Goal: Information Seeking & Learning: Learn about a topic

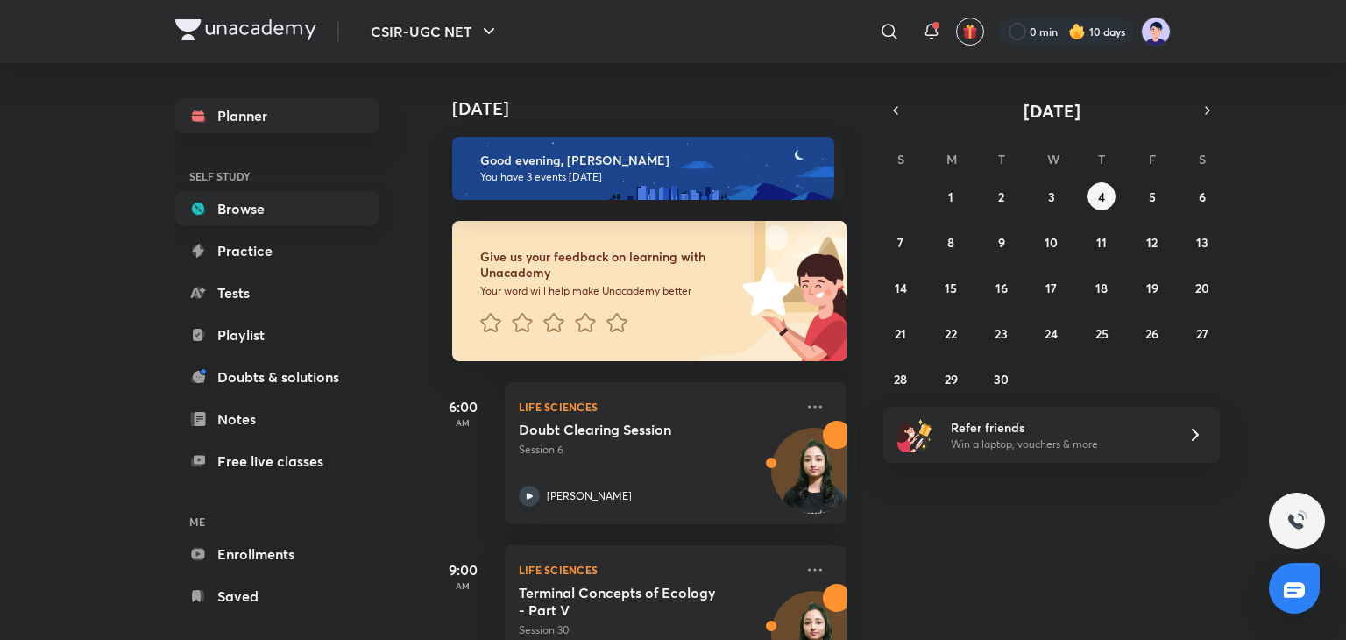
click at [245, 201] on link "Browse" at bounding box center [276, 208] width 203 height 35
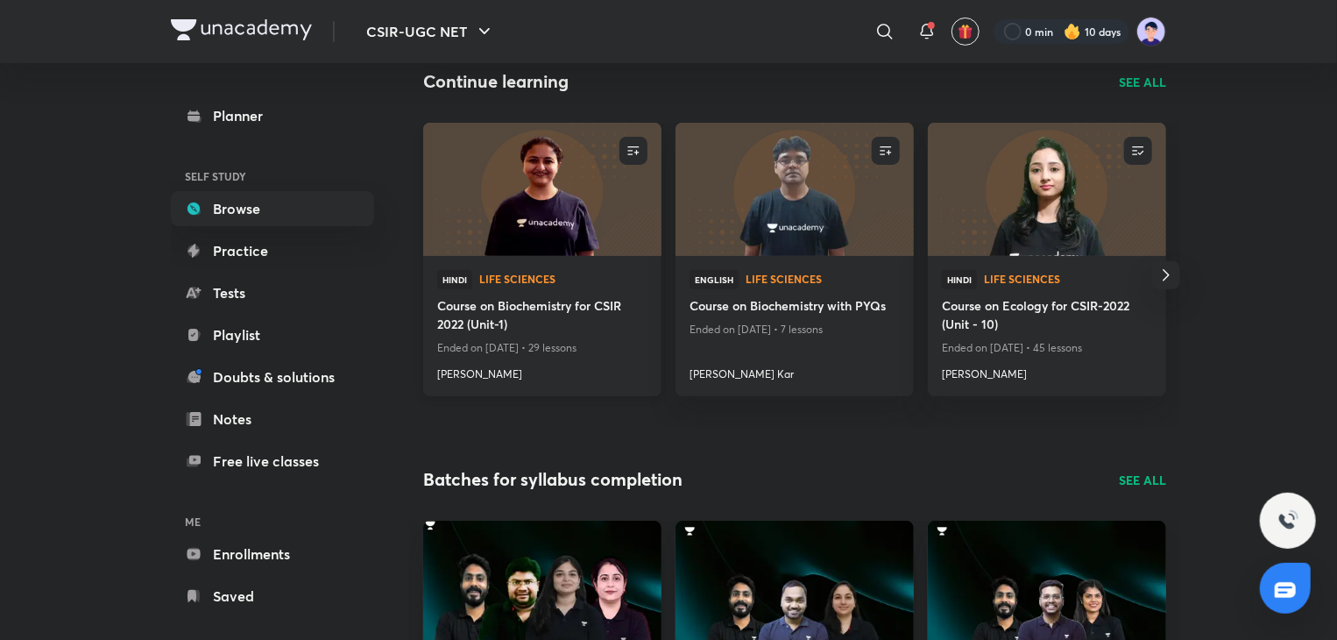
scroll to position [195, 0]
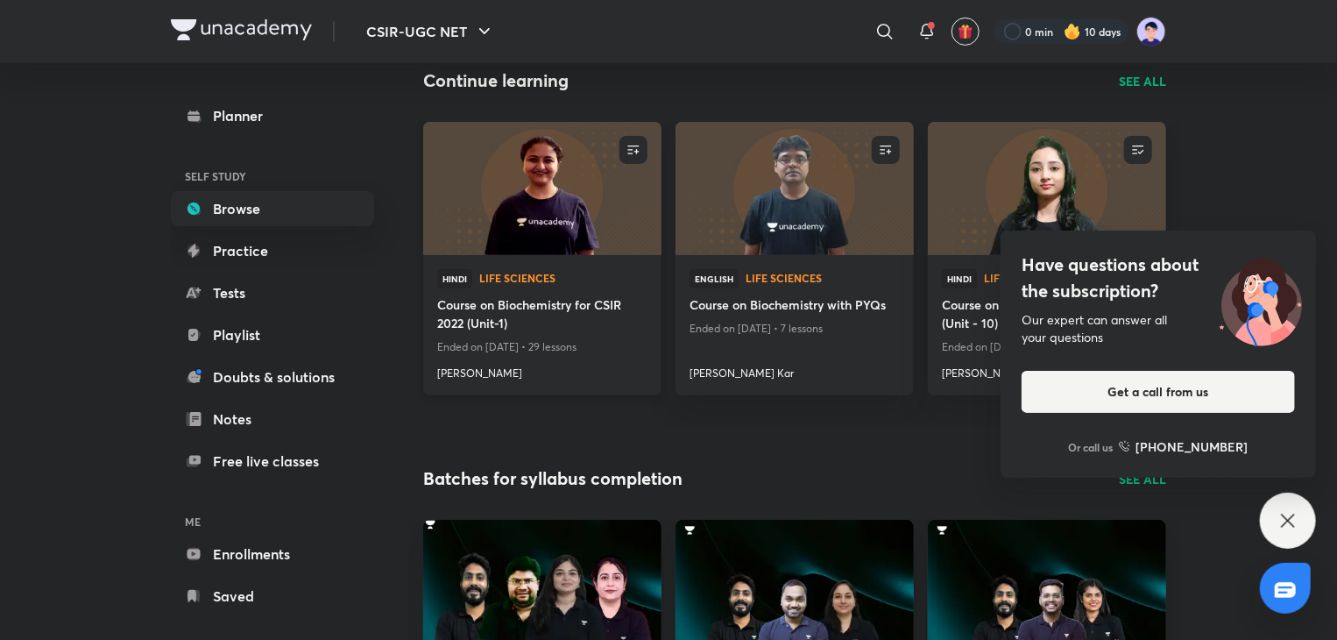
click at [523, 219] on img at bounding box center [542, 188] width 243 height 136
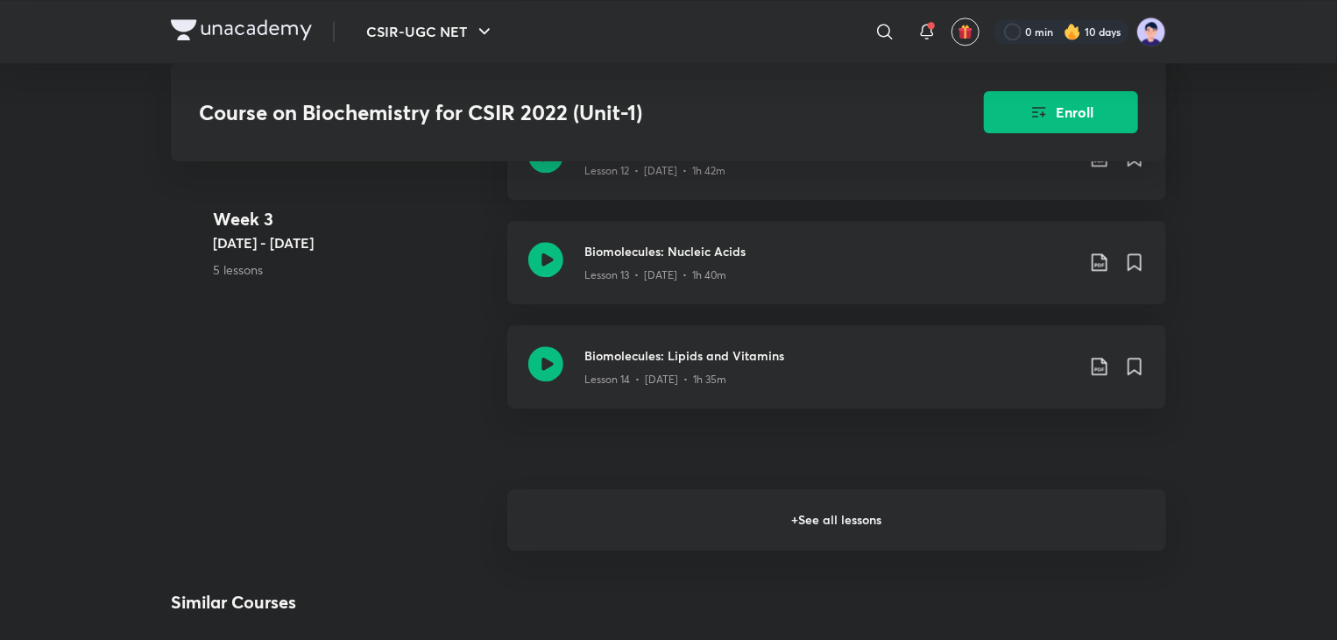
scroll to position [2180, 0]
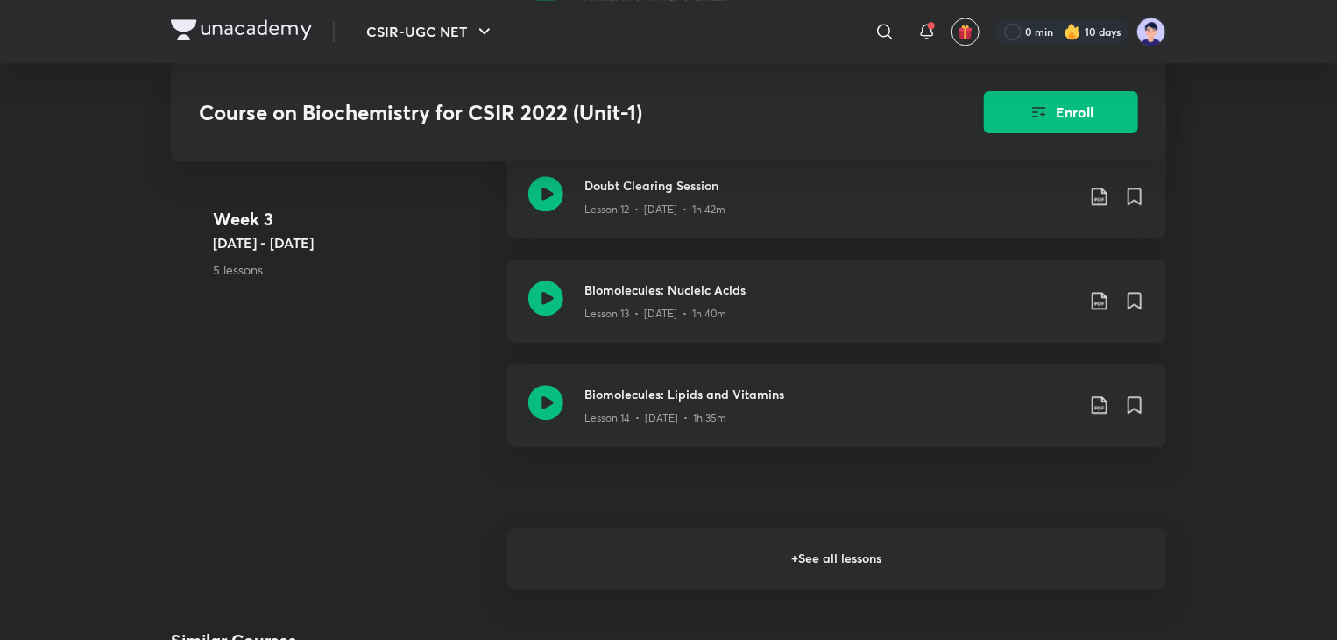
click at [771, 578] on h6 "+ See all lessons" at bounding box center [836, 557] width 659 height 61
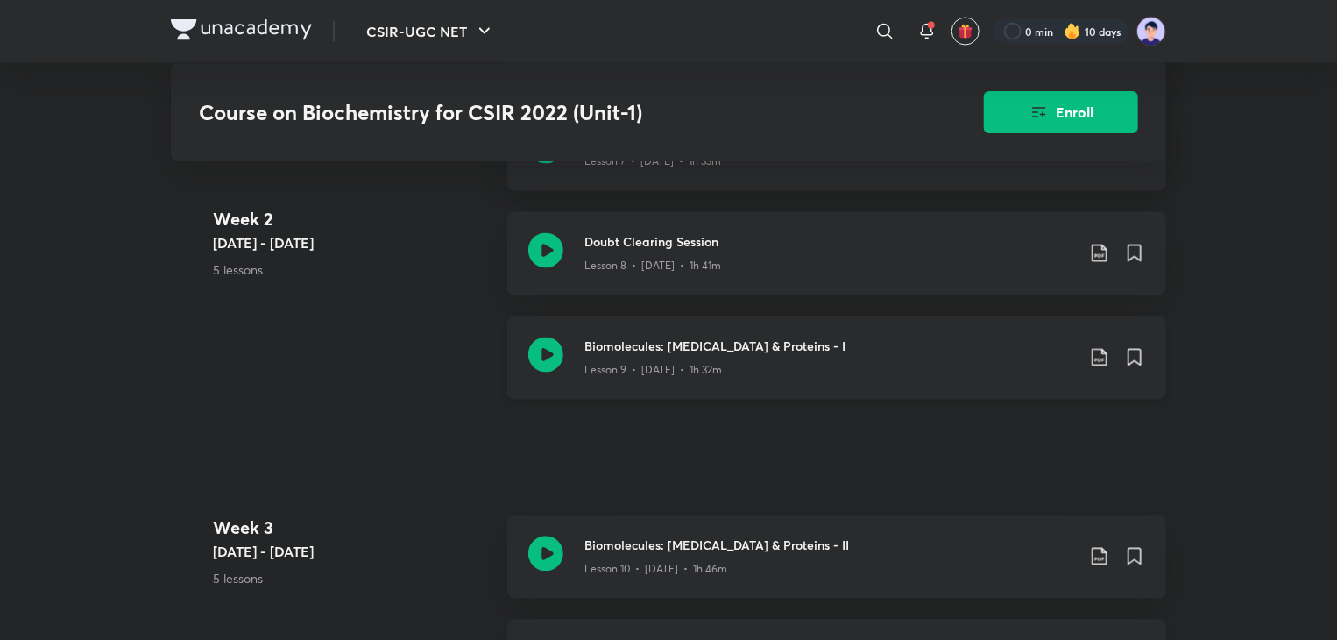
scroll to position [1594, 0]
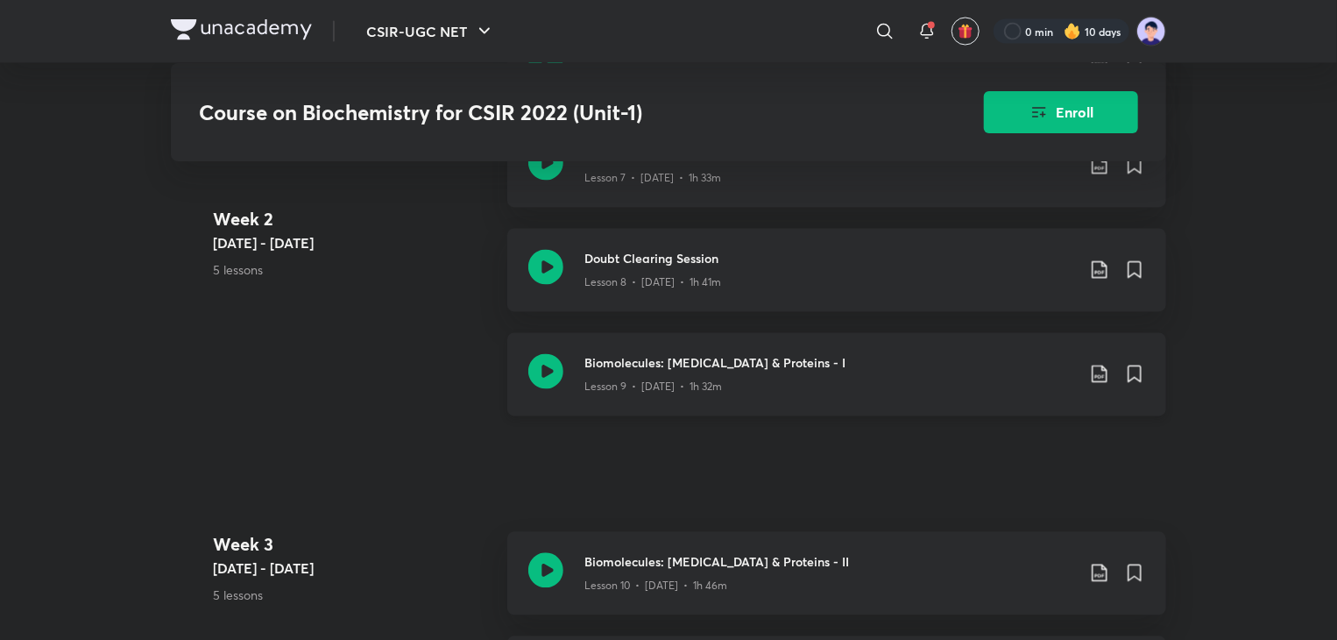
click at [651, 372] on h3 "Biomolecules: [MEDICAL_DATA] & Proteins - I" at bounding box center [829, 363] width 491 height 18
click at [720, 571] on h3 "Biomolecules: [MEDICAL_DATA] & Proteins - II" at bounding box center [829, 562] width 491 height 18
